Goal: Task Accomplishment & Management: Use online tool/utility

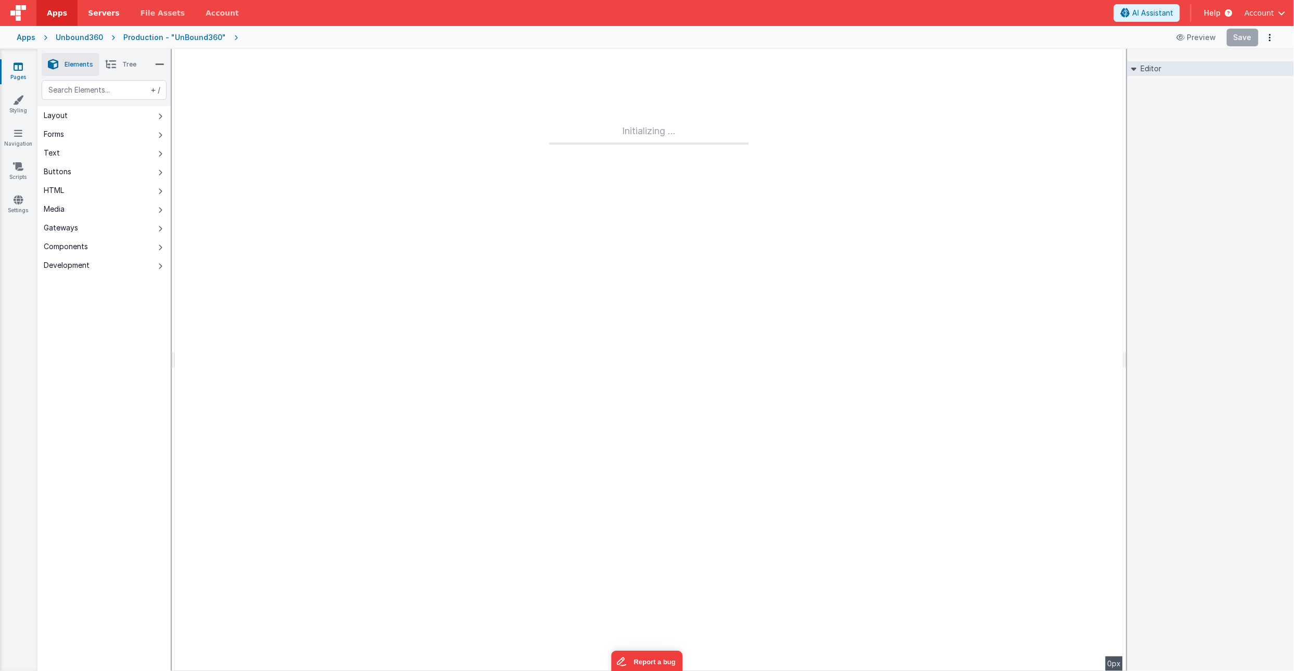
click at [108, 8] on span "Servers" at bounding box center [103, 13] width 31 height 10
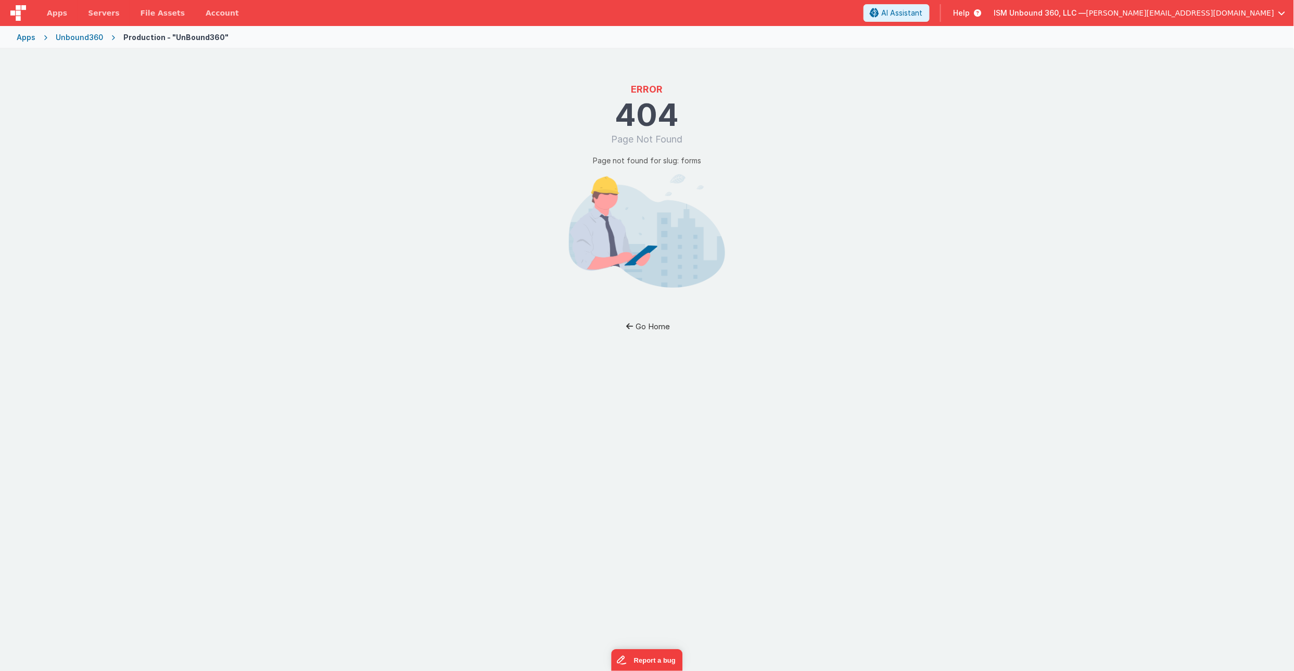
click at [642, 329] on button "Go Home" at bounding box center [647, 326] width 61 height 19
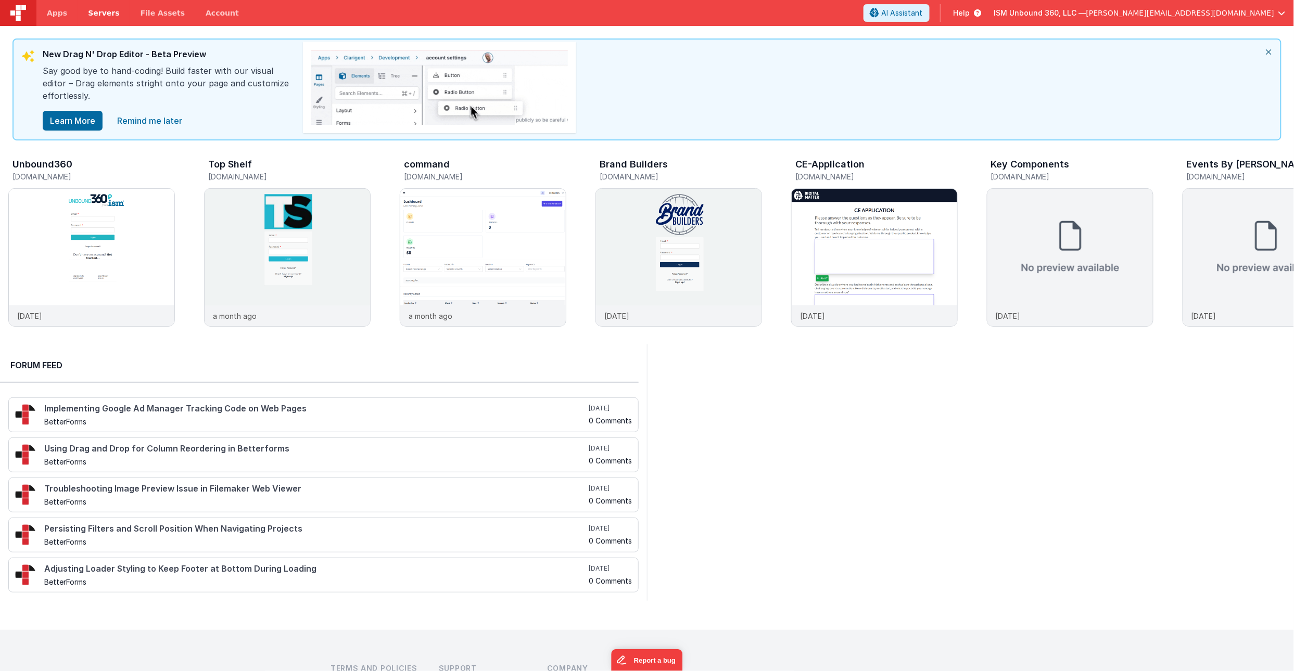
click at [110, 10] on span "Servers" at bounding box center [103, 13] width 31 height 10
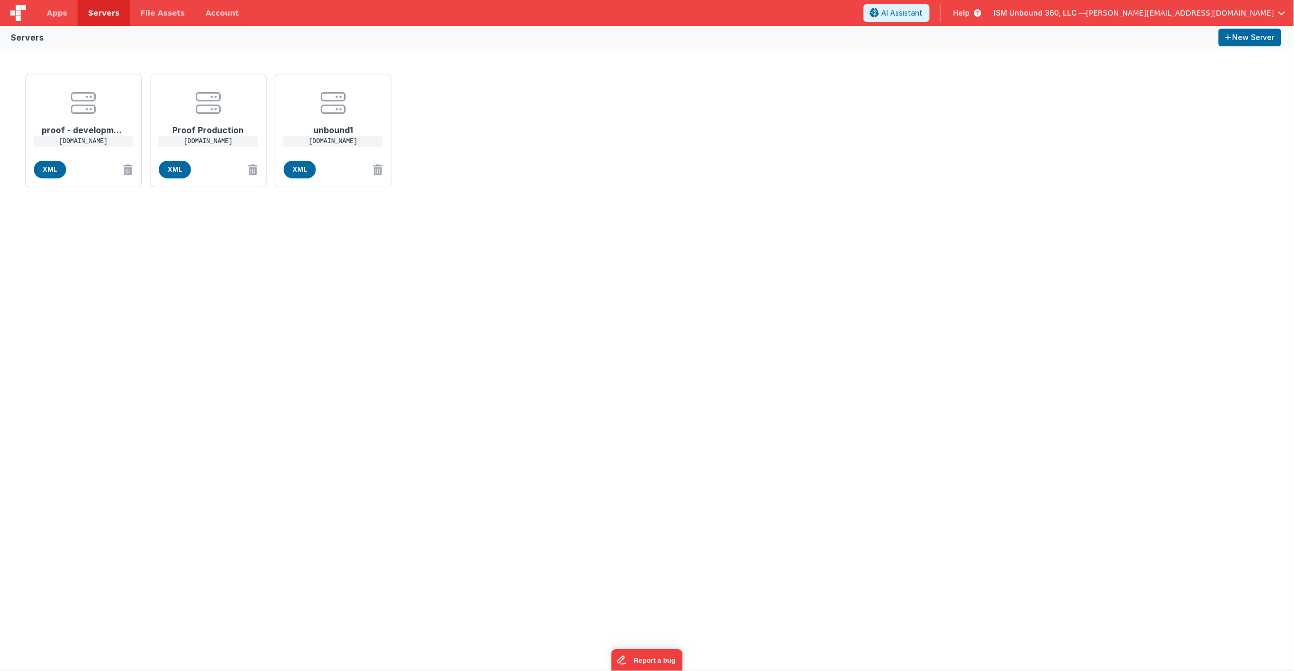
click at [1086, 16] on span "ISM Unbound 360, LLC —" at bounding box center [1040, 13] width 92 height 10
click at [1154, 60] on span "N2O Solutions" at bounding box center [1159, 61] width 49 height 10
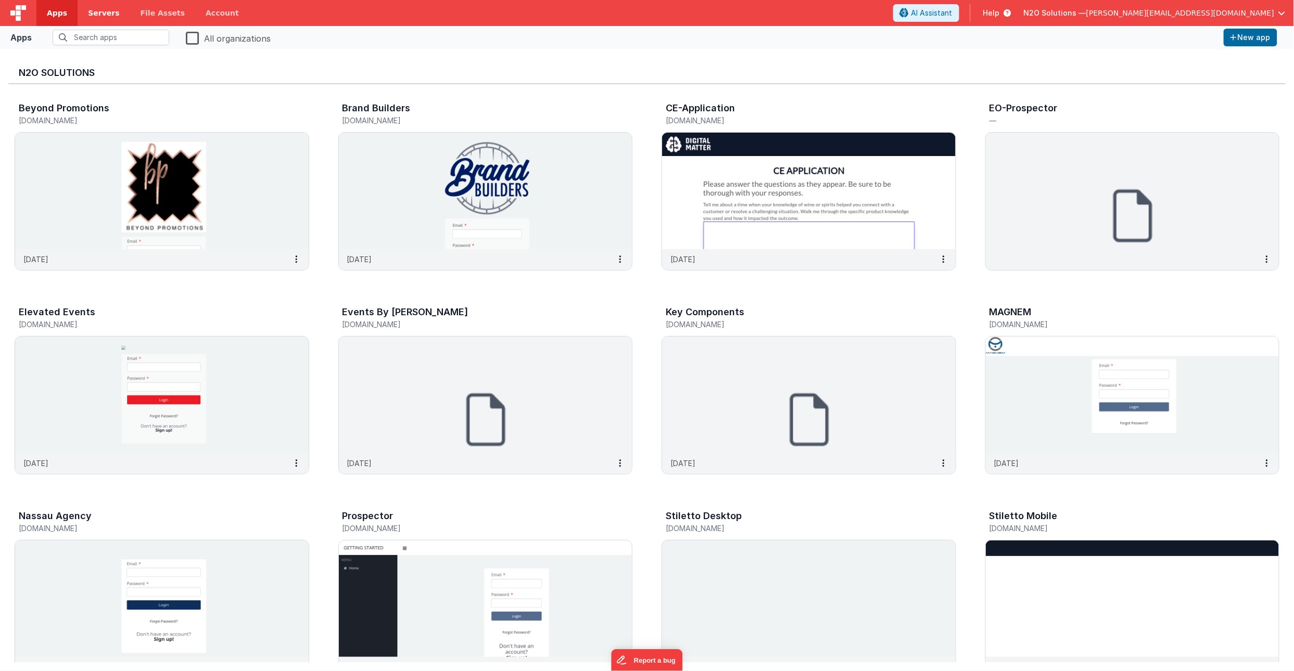
click at [107, 10] on span "Servers" at bounding box center [103, 13] width 31 height 10
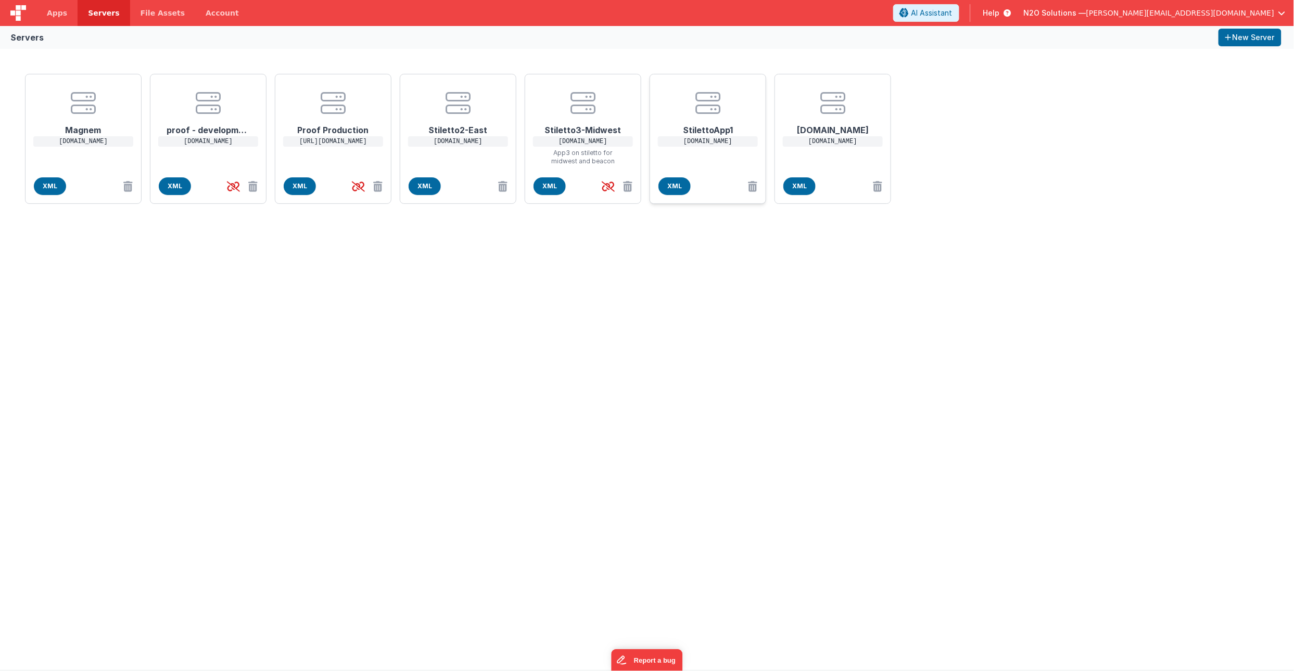
click at [702, 162] on div "StilettoApp1 [DOMAIN_NAME] XML" at bounding box center [707, 139] width 117 height 130
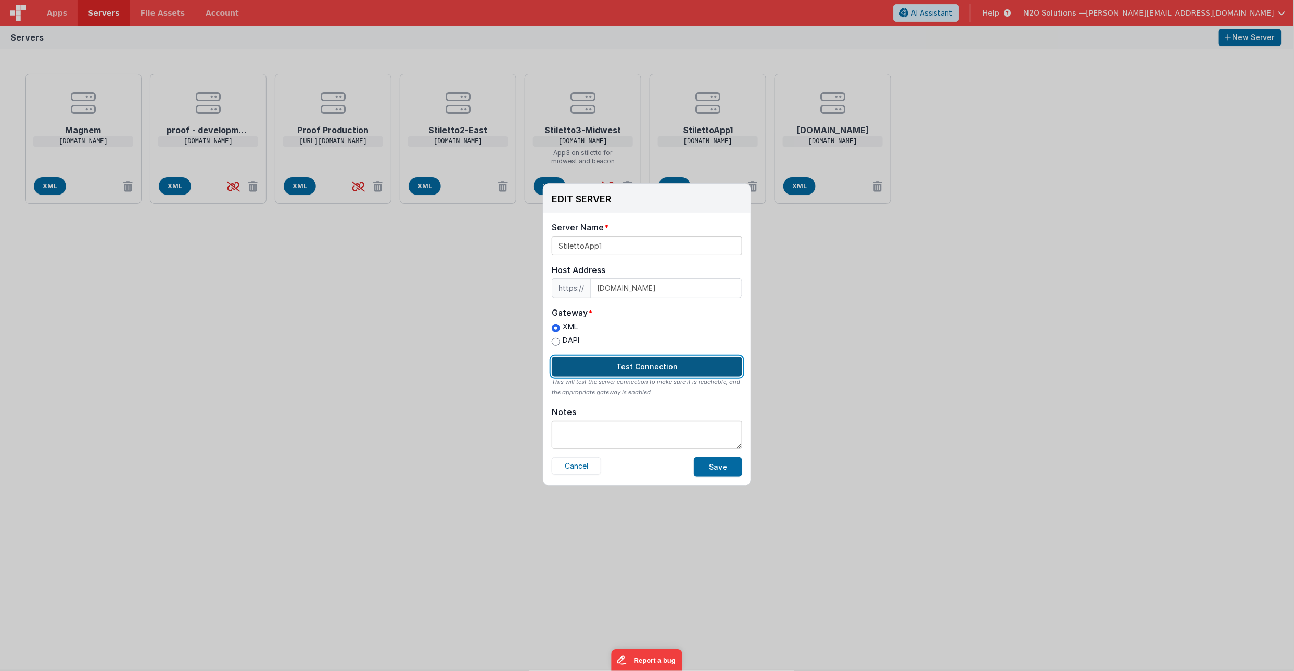
click at [644, 362] on button "Test Connection" at bounding box center [647, 367] width 190 height 20
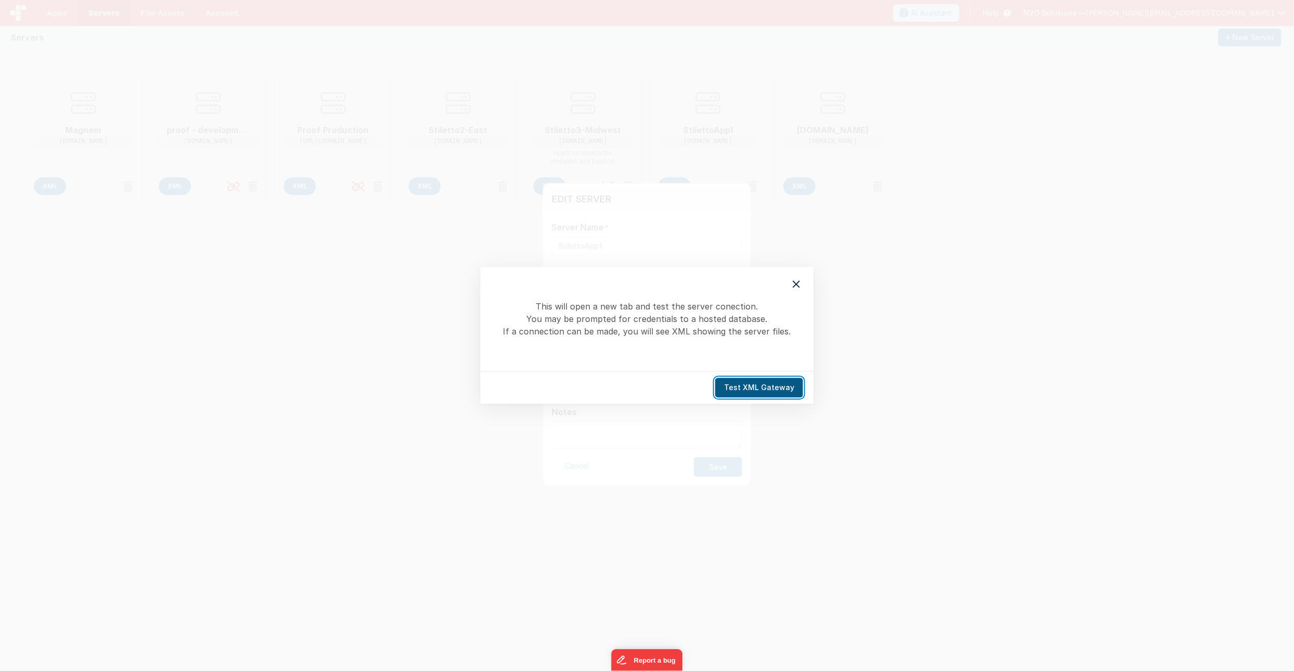
click at [762, 385] on button "Test XML Gateway" at bounding box center [759, 388] width 88 height 20
click at [796, 280] on icon at bounding box center [796, 284] width 12 height 12
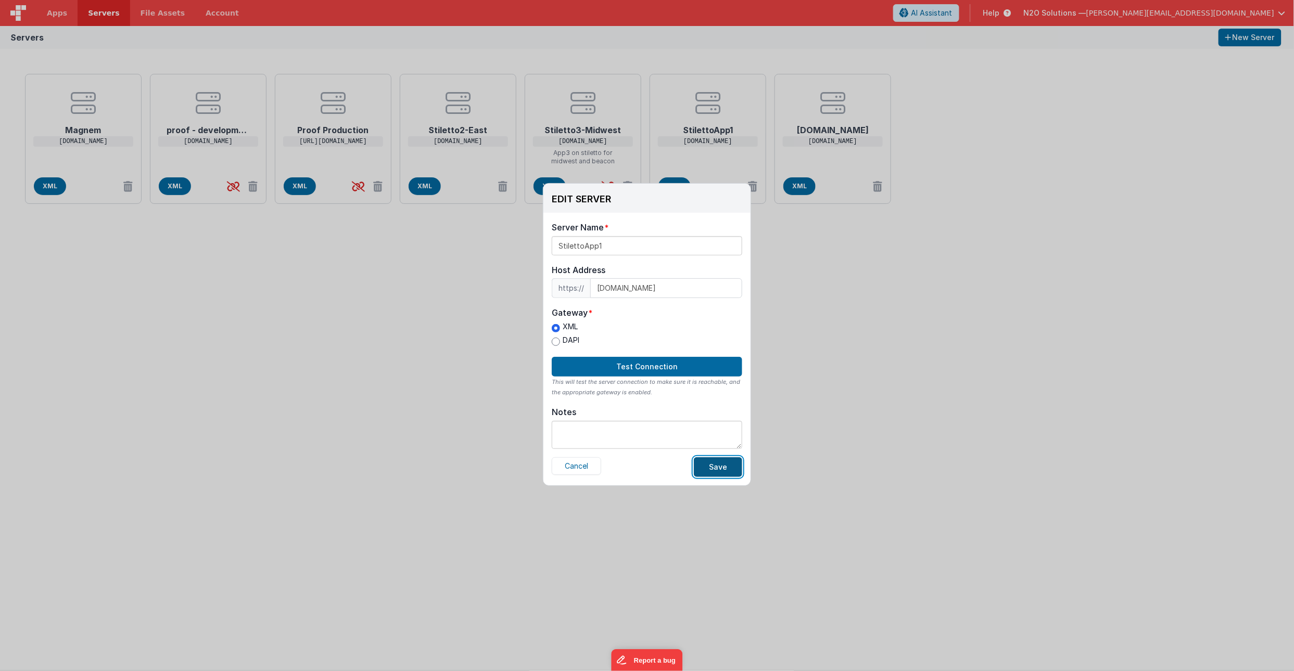
click at [715, 473] on button "Save" at bounding box center [718, 467] width 48 height 20
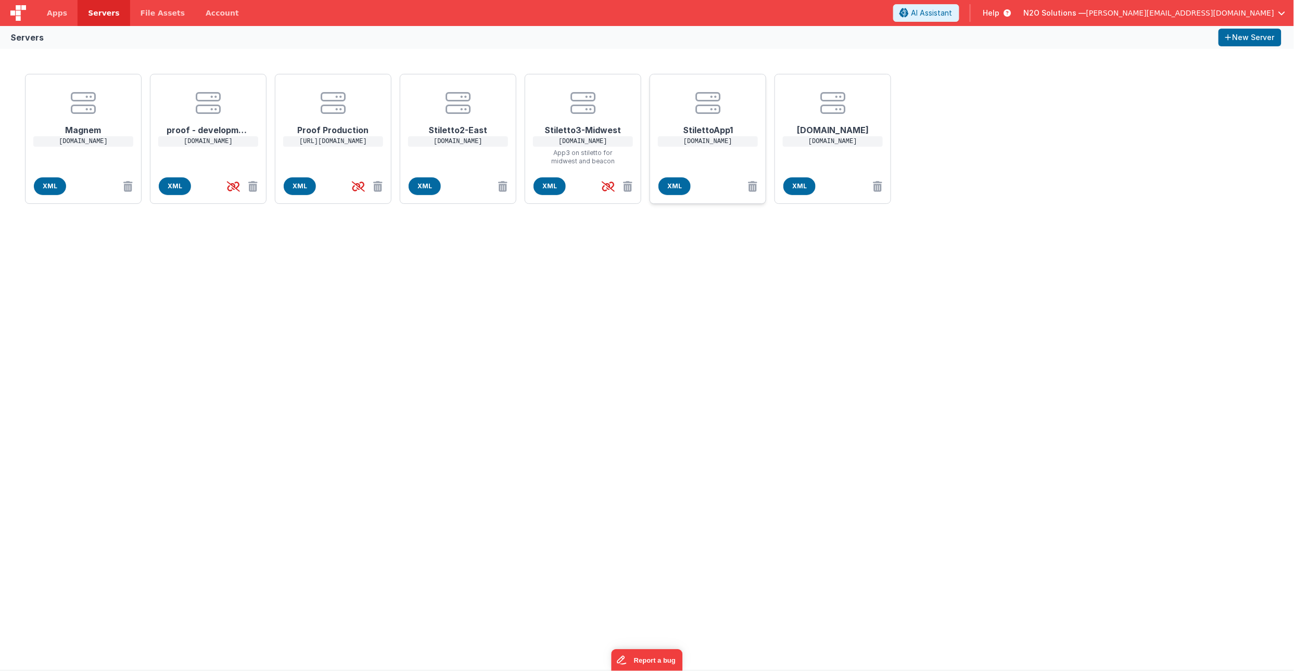
click at [675, 94] on center at bounding box center [707, 103] width 83 height 25
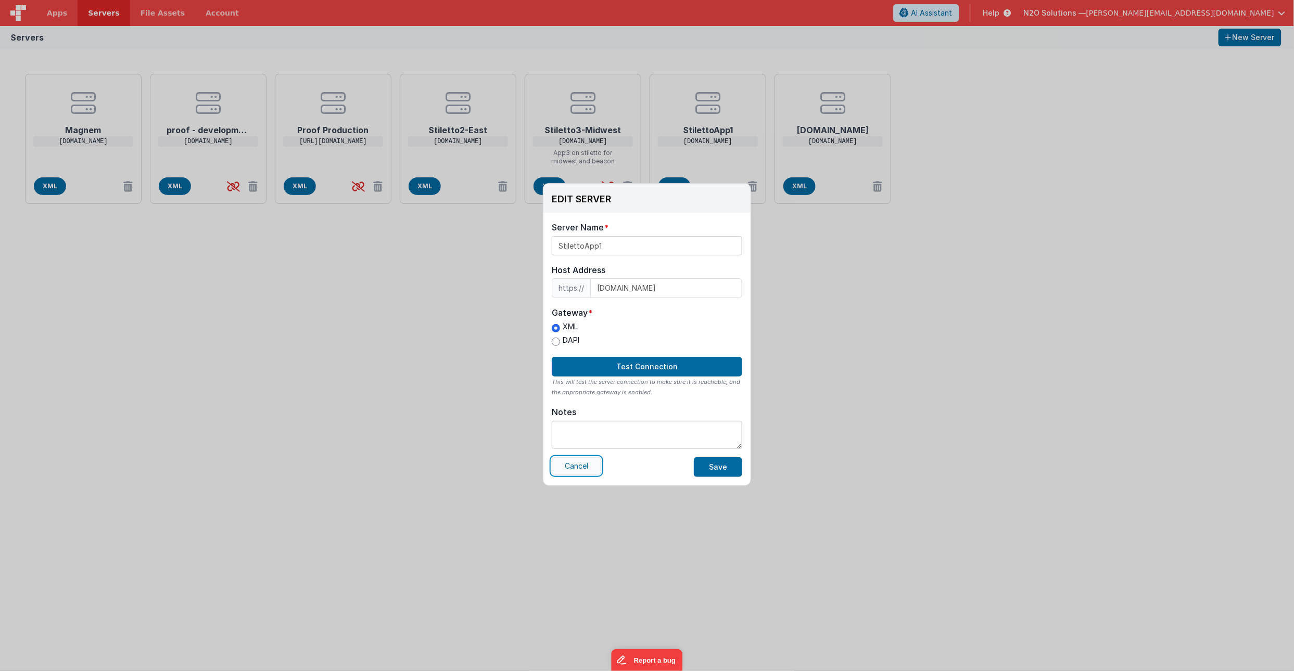
click at [568, 465] on button "Cancel" at bounding box center [576, 466] width 49 height 18
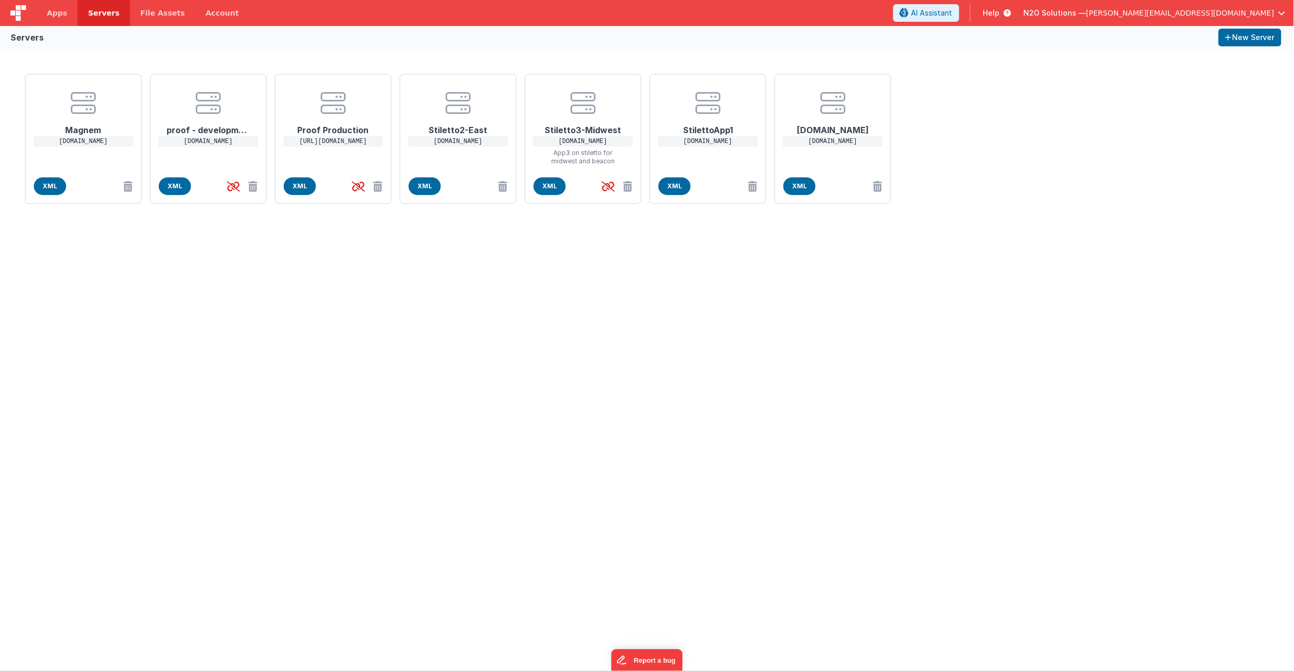
click at [687, 241] on div "Magnem [DOMAIN_NAME] XML proof - development [DOMAIN_NAME] XML Proof Production…" at bounding box center [647, 359] width 1294 height 621
